Goal: Find specific page/section: Find specific page/section

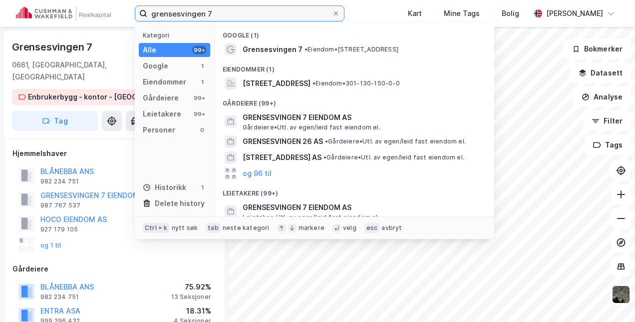
drag, startPoint x: 0, startPoint y: 0, endPoint x: 151, endPoint y: 9, distance: 151.1
click at [151, 9] on input "grensesvingen 7" at bounding box center [239, 13] width 185 height 15
drag, startPoint x: 231, startPoint y: 12, endPoint x: 123, endPoint y: 19, distance: 108.1
click at [123, 19] on div "grensesvingen 7 Kategori Alle 99+ Google 1 Eiendommer 1 Gårdeiere 99+ Leietaker…" at bounding box center [317, 13] width 635 height 27
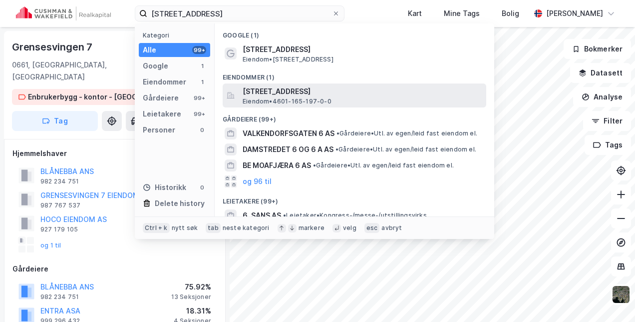
click at [310, 90] on span "[STREET_ADDRESS]" at bounding box center [363, 91] width 240 height 12
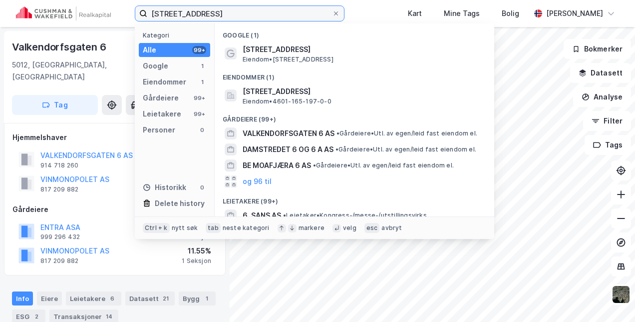
drag, startPoint x: 236, startPoint y: 18, endPoint x: 123, endPoint y: 18, distance: 112.9
click at [123, 18] on div "valkendorfsgate 6 Kategori Alle 99+ Google 1 Eiendommer 1 Gårdeiere 99+ Leietak…" at bounding box center [317, 13] width 635 height 27
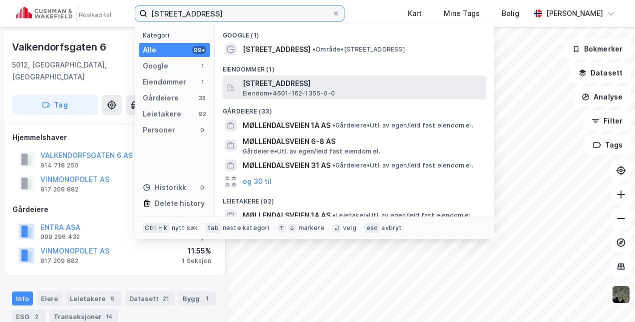
type input "[STREET_ADDRESS]"
click at [317, 84] on span "[STREET_ADDRESS]" at bounding box center [363, 83] width 240 height 12
